Goal: Book appointment/travel/reservation

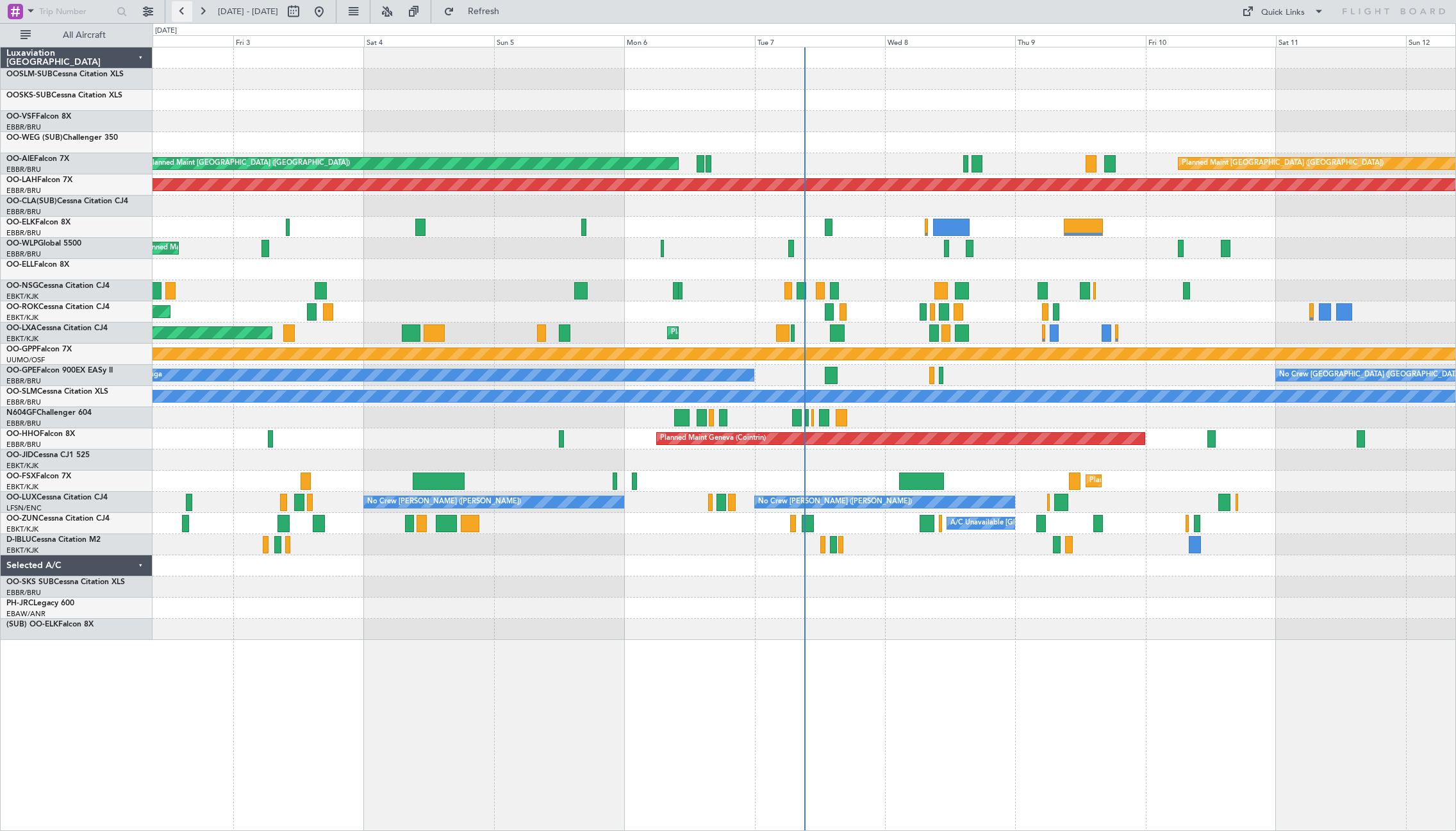
click at [186, 6] on button at bounding box center [181, 11] width 20 height 20
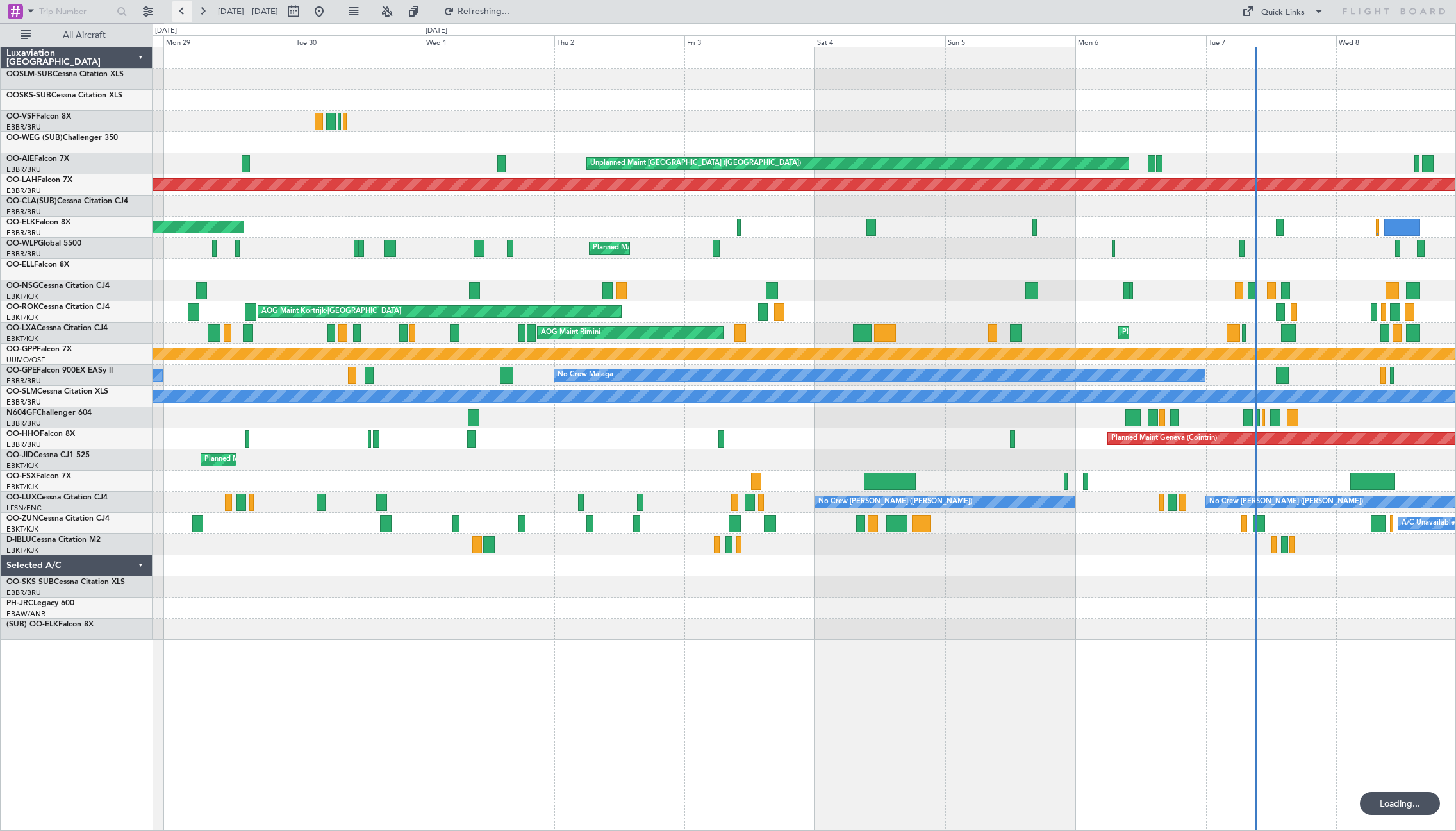
click at [185, 8] on button at bounding box center [181, 11] width 20 height 20
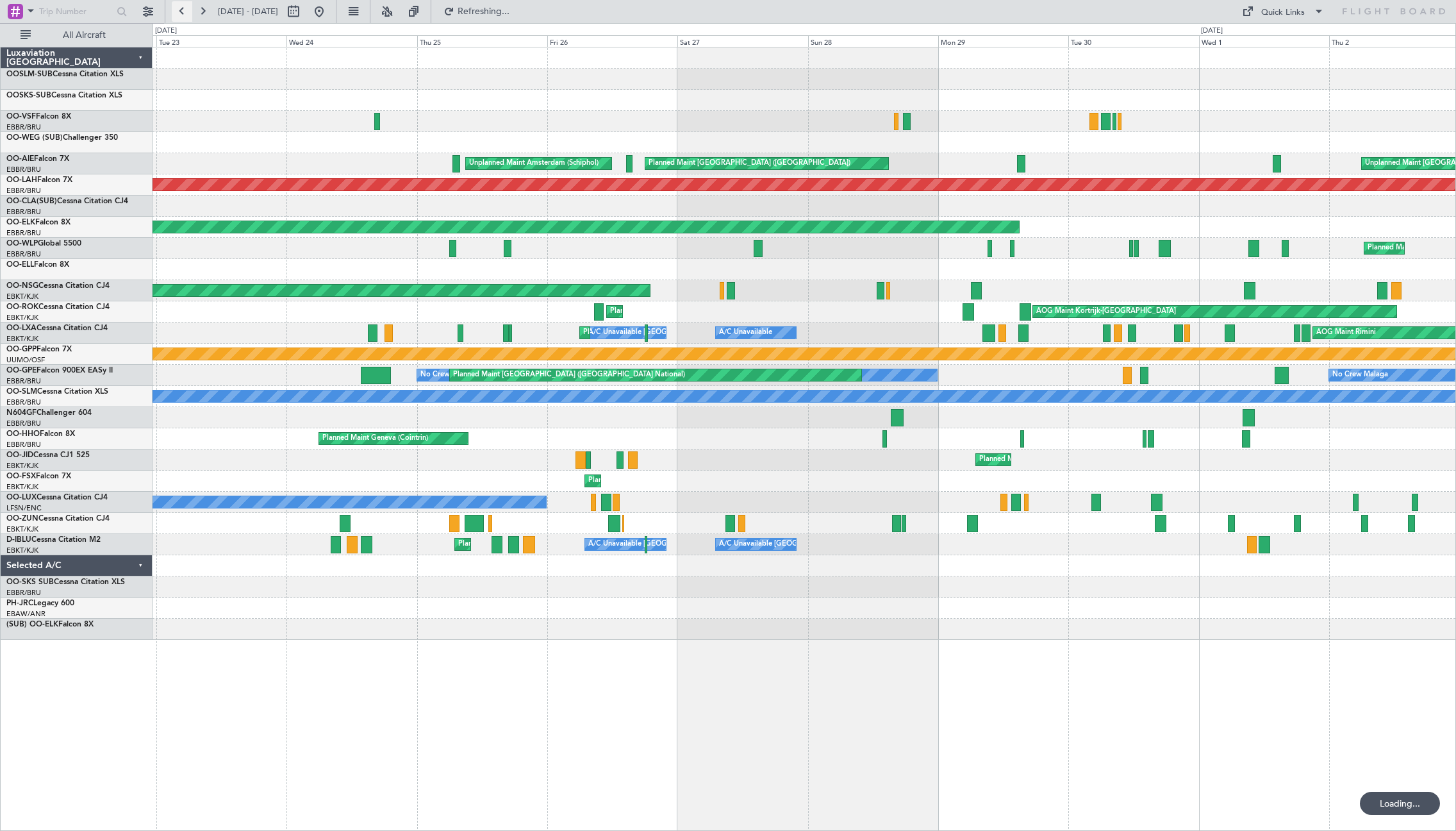
click at [185, 8] on button at bounding box center [181, 11] width 20 height 20
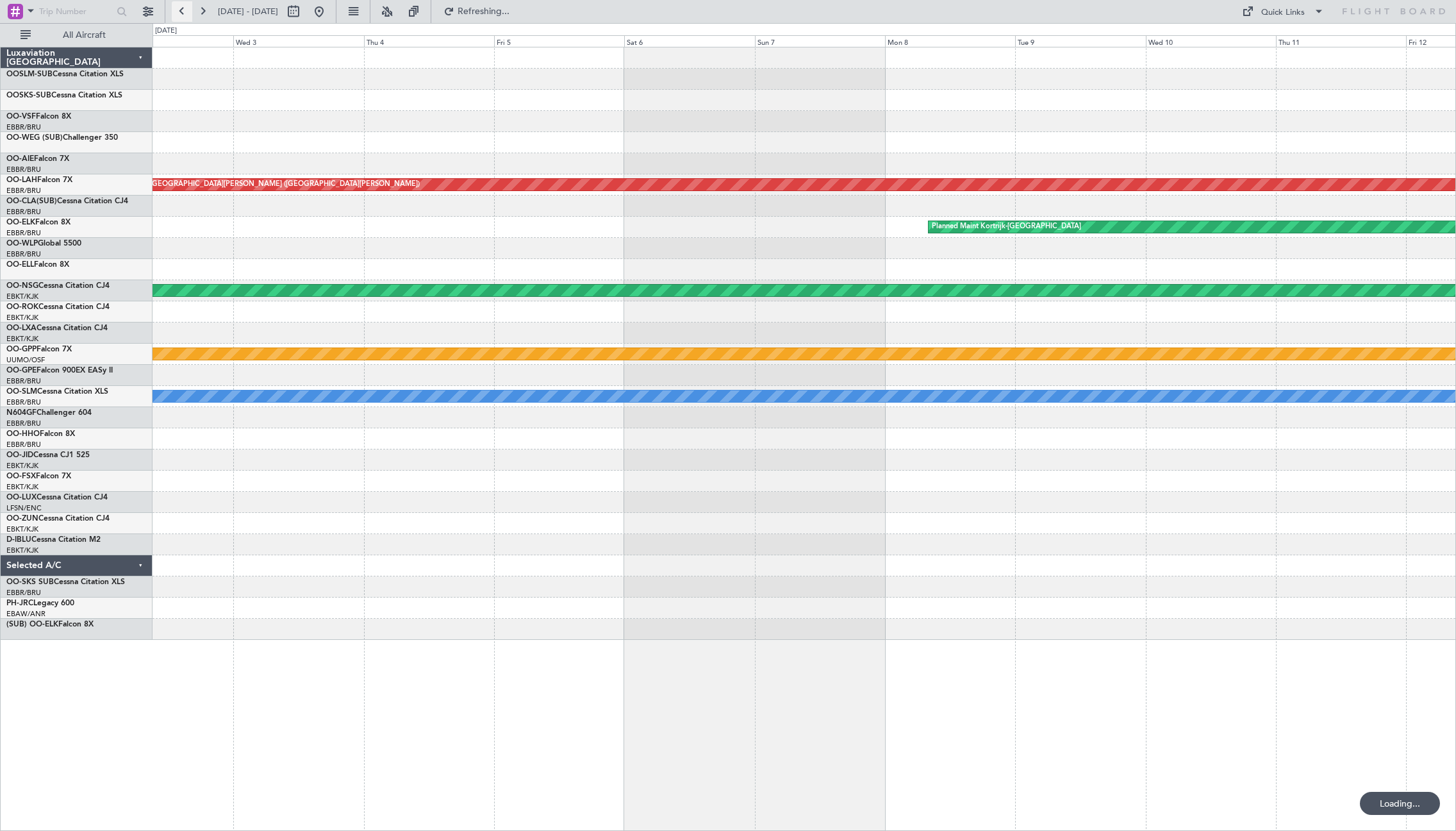
click at [185, 8] on button at bounding box center [181, 11] width 20 height 20
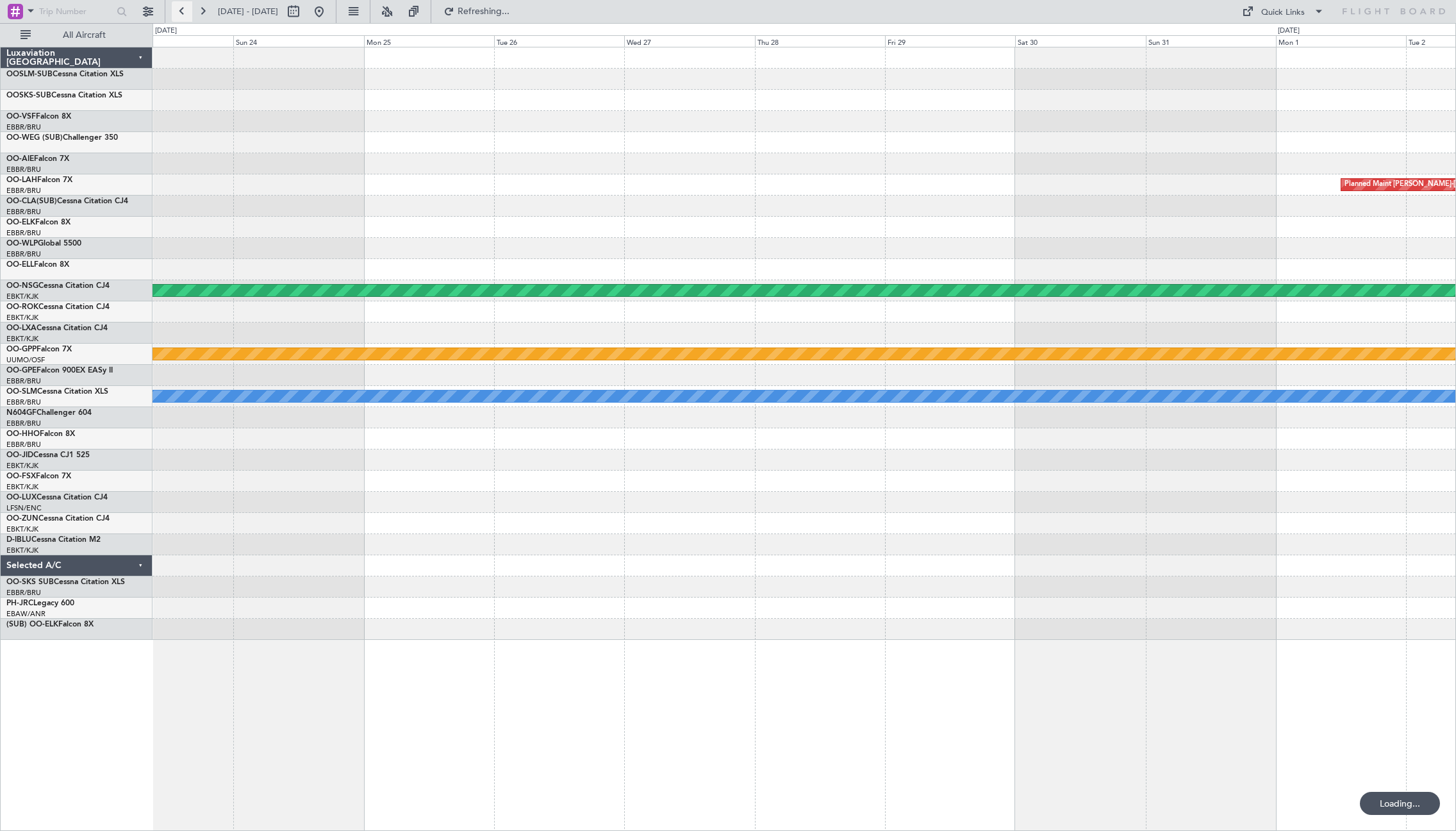
click at [185, 8] on button at bounding box center [181, 11] width 20 height 20
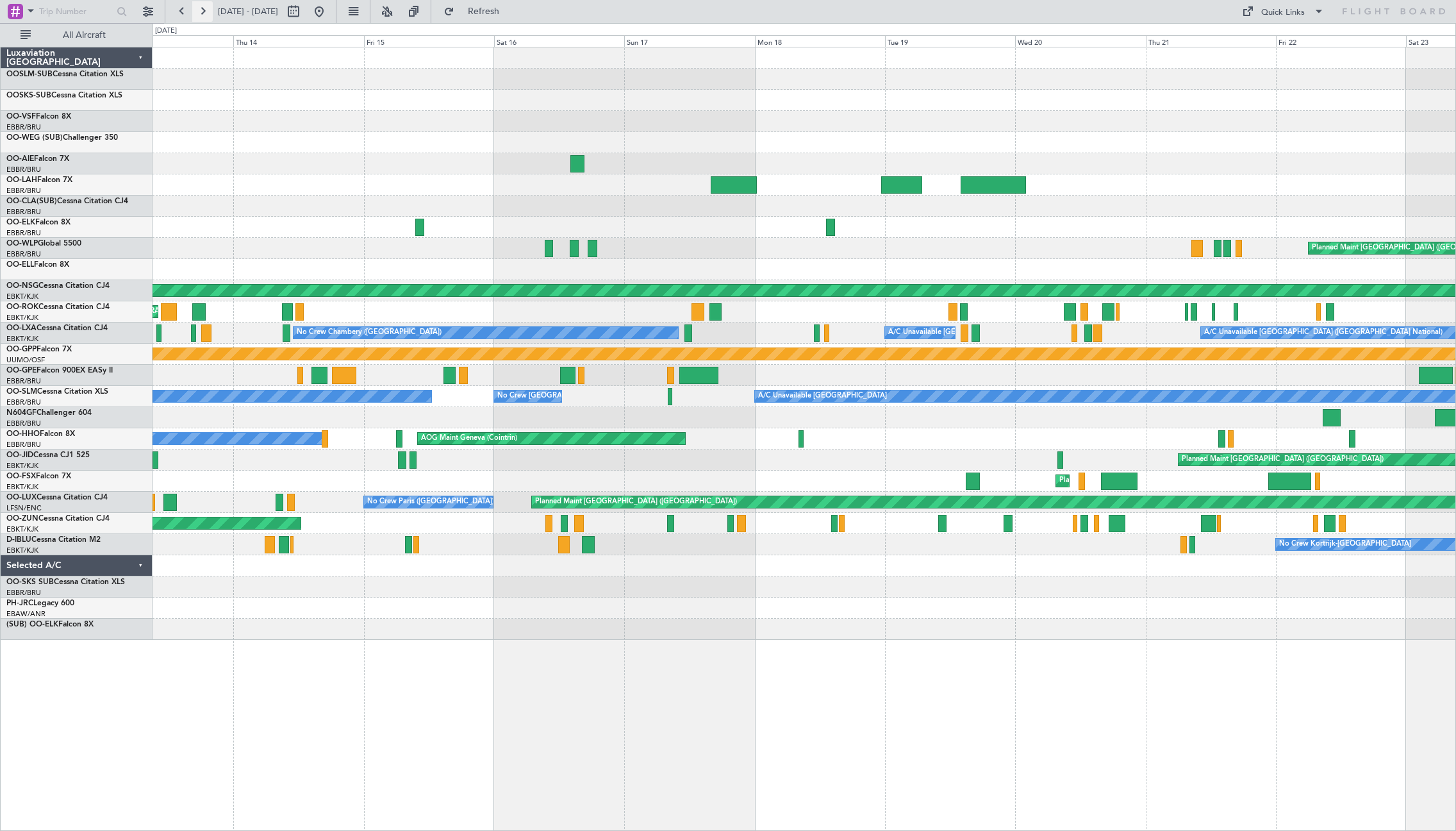
click at [198, 18] on button at bounding box center [202, 11] width 20 height 20
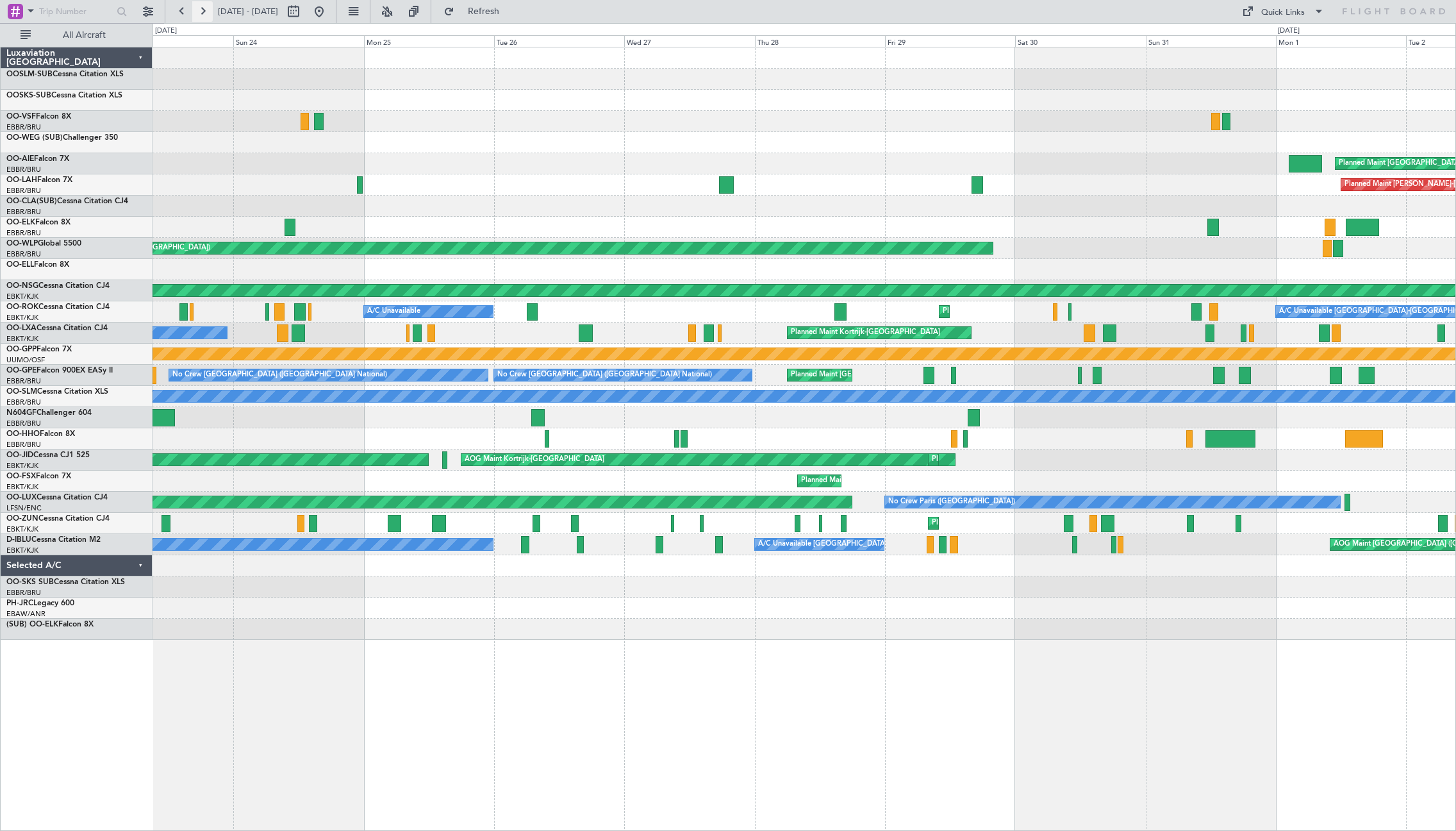
click at [198, 18] on button at bounding box center [202, 11] width 20 height 20
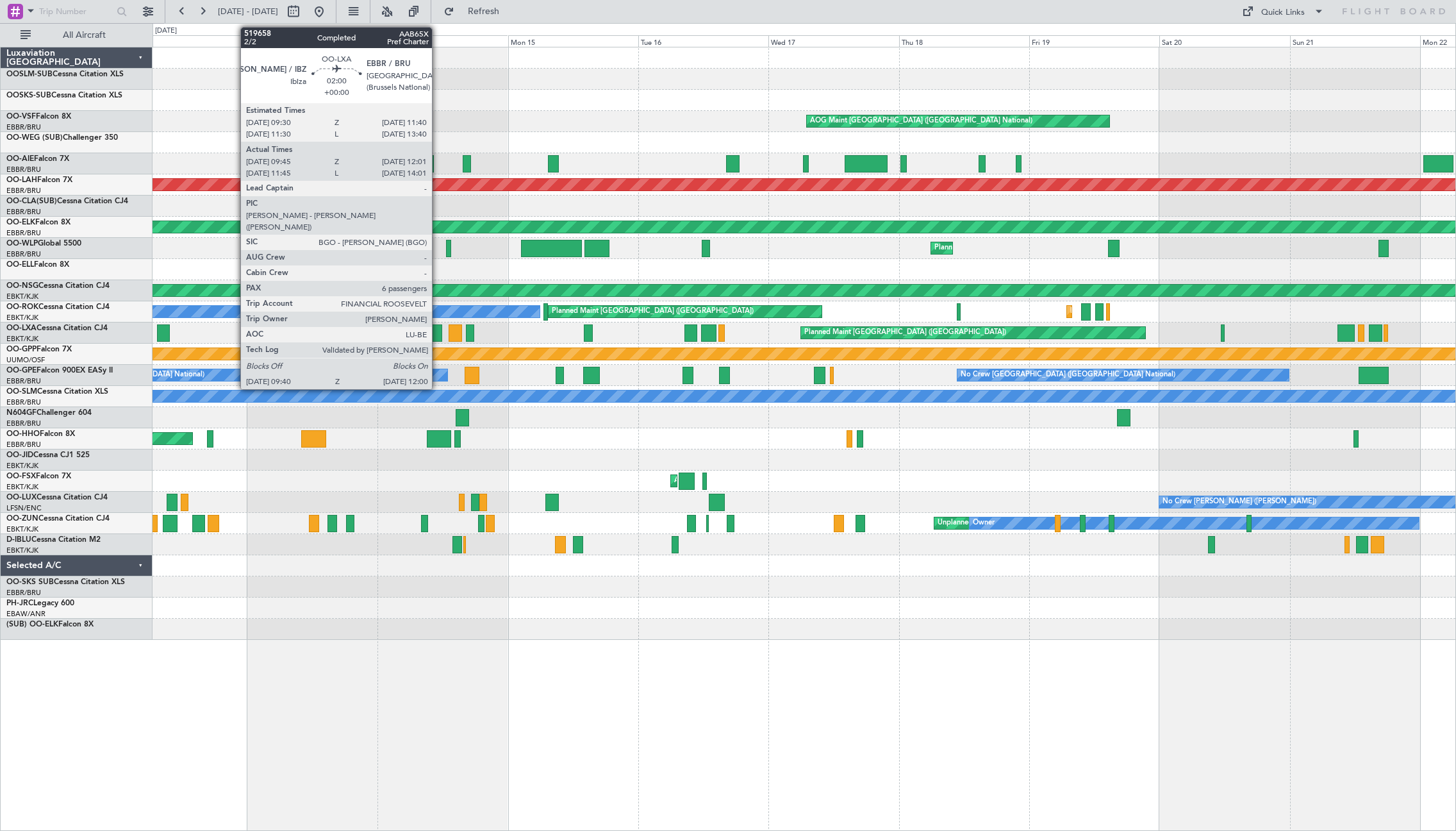
click at [437, 335] on div at bounding box center [436, 333] width 13 height 17
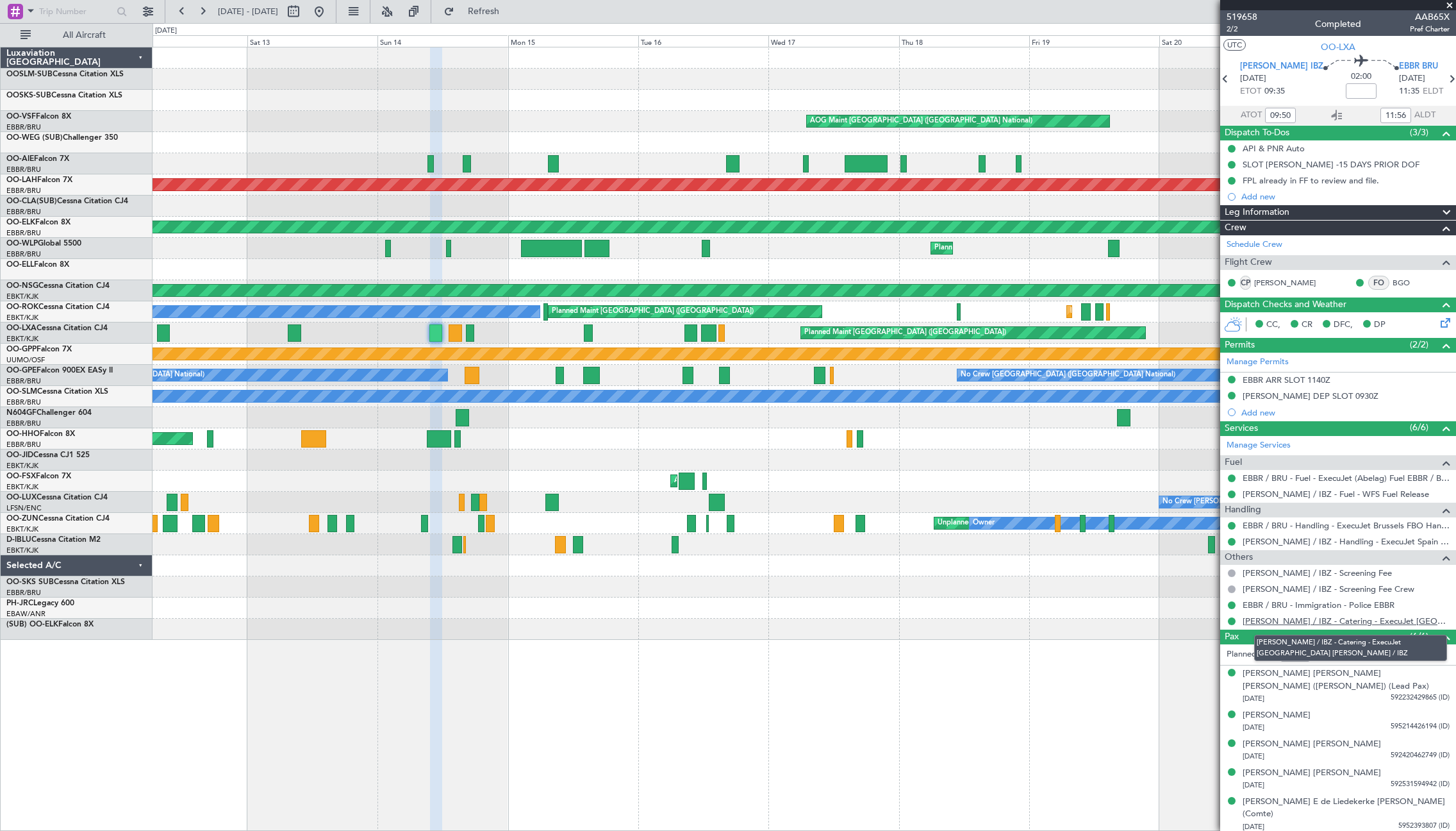
click at [1323, 621] on link "[PERSON_NAME] / IBZ - Catering - ExecuJet [GEOGRAPHIC_DATA] [PERSON_NAME] / IBZ" at bounding box center [1346, 621] width 207 height 11
